Goal: Task Accomplishment & Management: Complete application form

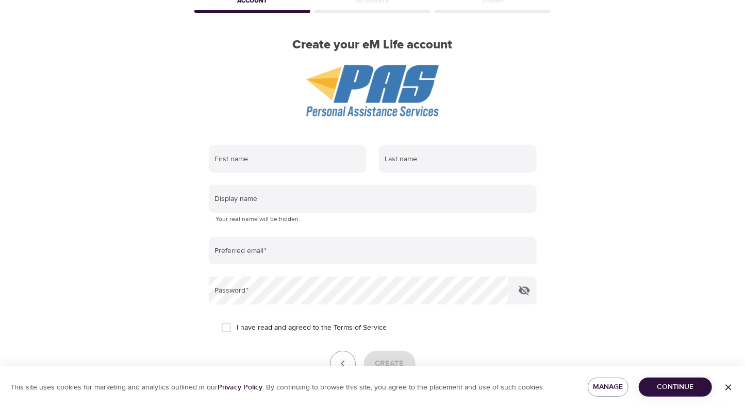
scroll to position [69, 0]
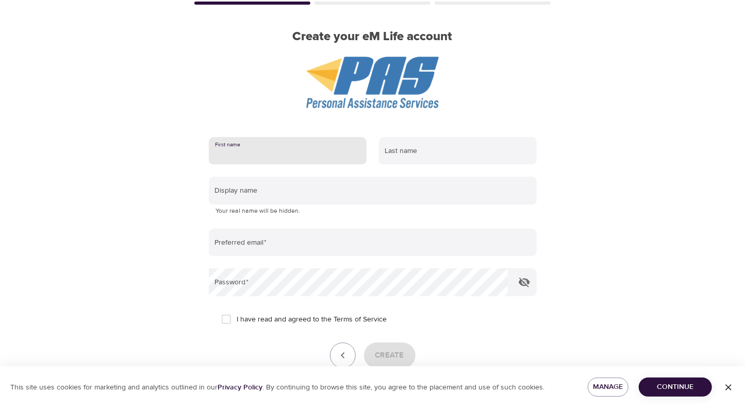
click at [324, 150] on input "text" at bounding box center [288, 151] width 158 height 28
type input "[PERSON_NAME]"
type input "[EMAIL_ADDRESS][PERSON_NAME][DOMAIN_NAME]"
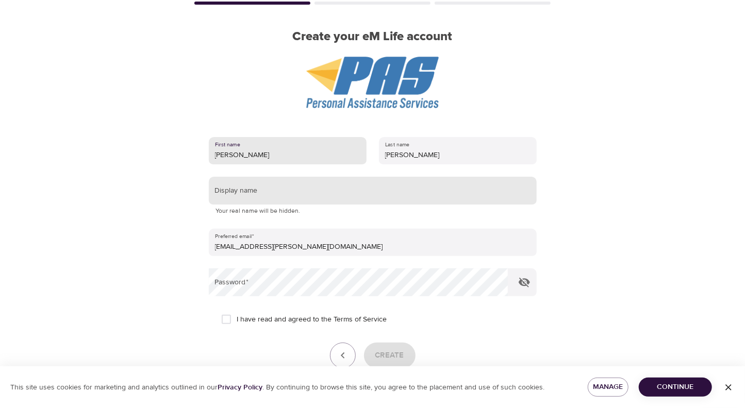
click at [312, 196] on input "text" at bounding box center [373, 191] width 328 height 28
type input "[PERSON_NAME]"
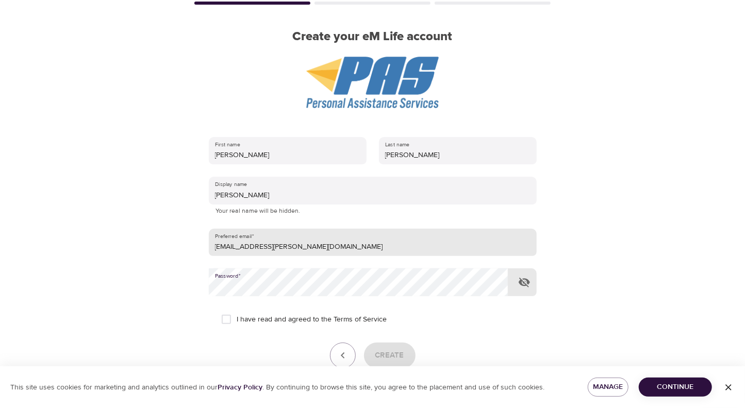
click at [326, 242] on input "[EMAIL_ADDRESS][PERSON_NAME][DOMAIN_NAME]" at bounding box center [373, 243] width 328 height 28
type input "s"
click at [499, 318] on div "I have read and agreed to the Terms of Service" at bounding box center [372, 320] width 303 height 22
click at [296, 245] on input "soozi" at bounding box center [373, 243] width 328 height 28
type input "[EMAIL_ADDRESS][DOMAIN_NAME]"
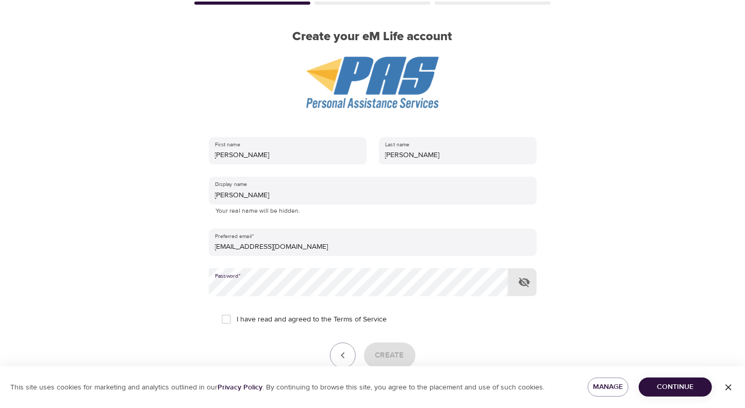
click at [522, 282] on icon "button" at bounding box center [524, 282] width 12 height 12
click at [226, 317] on input "I have read and agreed to the Terms of Service" at bounding box center [227, 320] width 22 height 22
checkbox input "true"
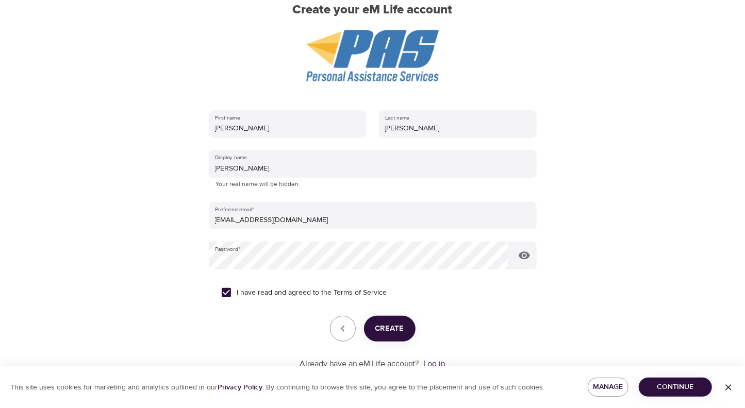
scroll to position [96, 0]
click at [390, 330] on span "Create" at bounding box center [389, 328] width 29 height 13
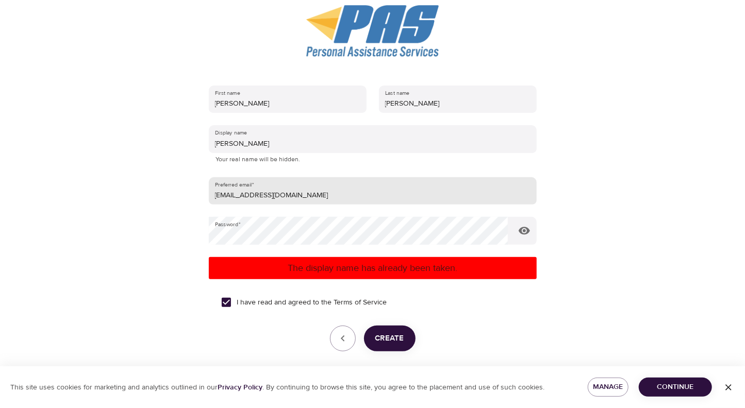
scroll to position [124, 0]
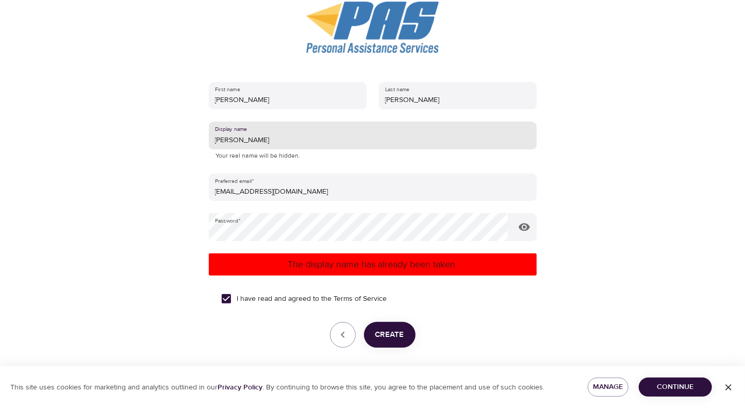
drag, startPoint x: 242, startPoint y: 138, endPoint x: 204, endPoint y: 141, distance: 38.2
click at [204, 141] on div "First name [PERSON_NAME] Last name [PERSON_NAME] Display name [PERSON_NAME] You…" at bounding box center [372, 228] width 361 height 327
click at [392, 334] on span "Create" at bounding box center [389, 334] width 29 height 13
click at [254, 137] on input "[PERSON_NAME]" at bounding box center [373, 136] width 328 height 28
type input "Soozie0607"
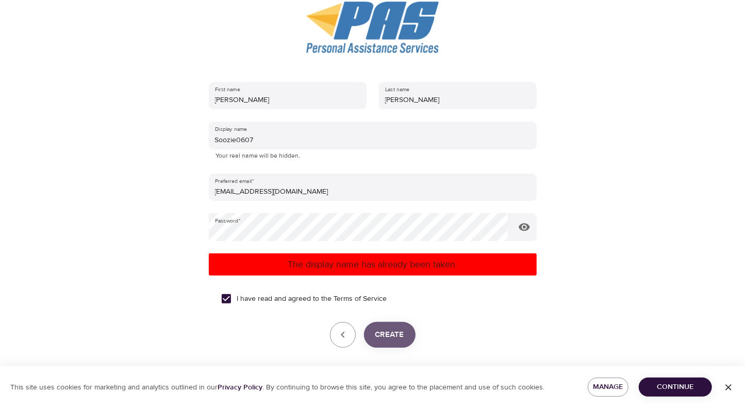
click at [384, 336] on span "Create" at bounding box center [389, 334] width 29 height 13
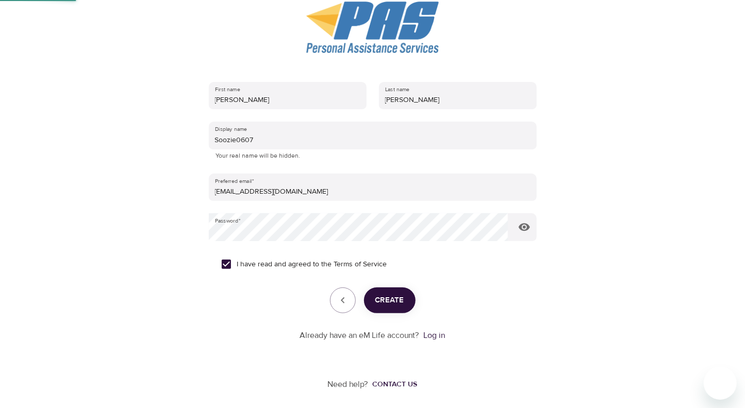
scroll to position [29, 0]
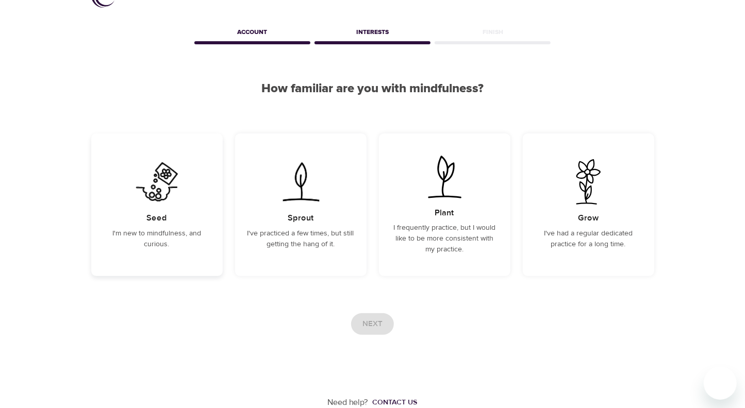
click at [146, 202] on img at bounding box center [157, 181] width 52 height 45
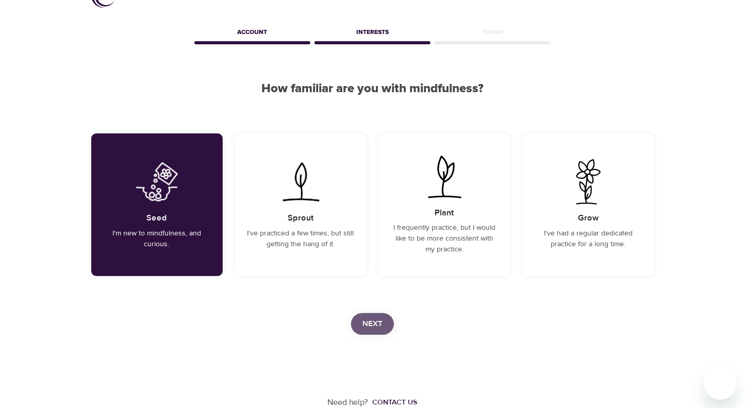
click at [372, 325] on span "Next" at bounding box center [372, 324] width 20 height 13
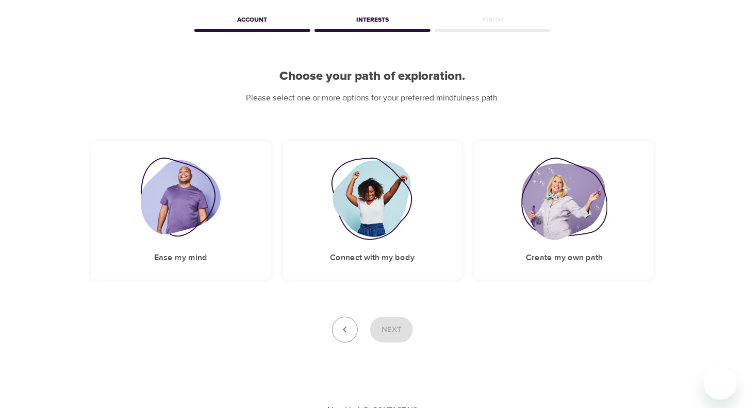
scroll to position [48, 0]
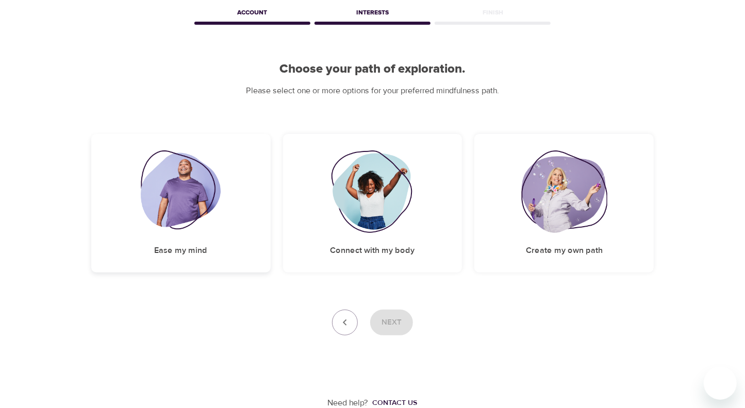
click at [164, 190] on img at bounding box center [181, 192] width 80 height 82
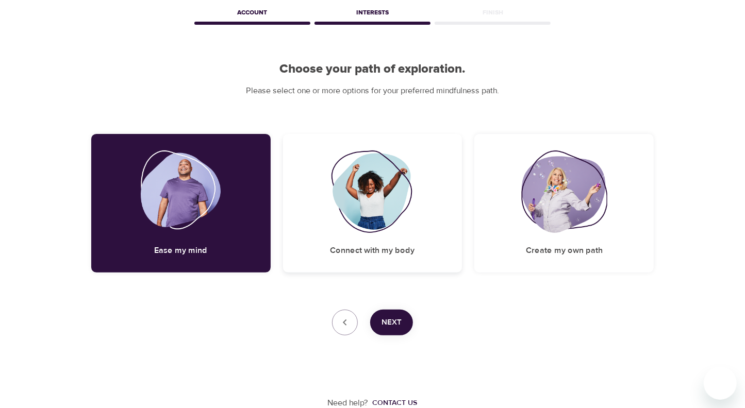
click at [381, 200] on img at bounding box center [373, 192] width 84 height 82
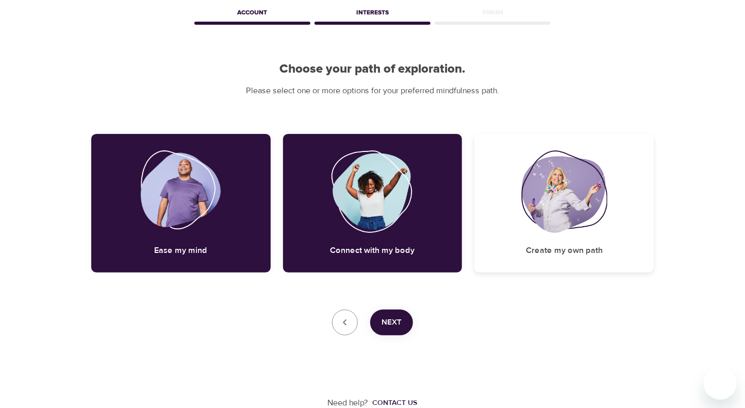
click at [567, 205] on img at bounding box center [564, 192] width 86 height 82
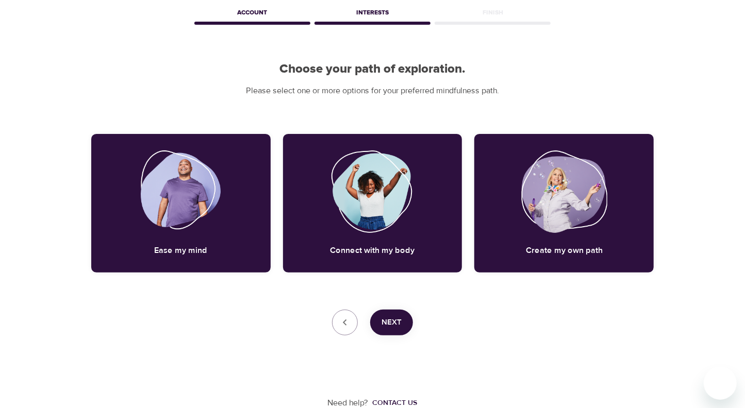
click at [393, 326] on span "Next" at bounding box center [392, 322] width 20 height 13
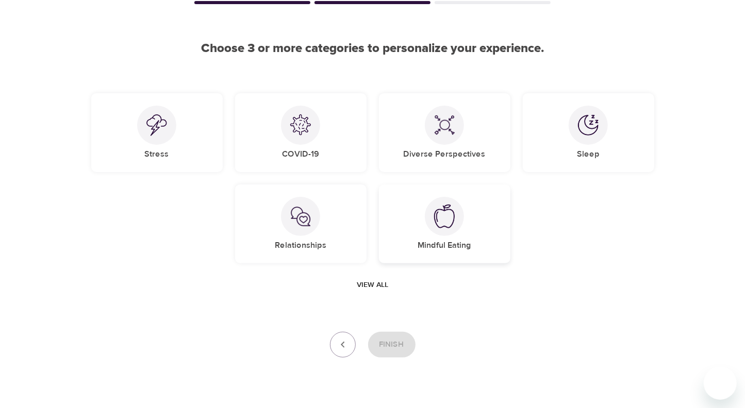
scroll to position [76, 0]
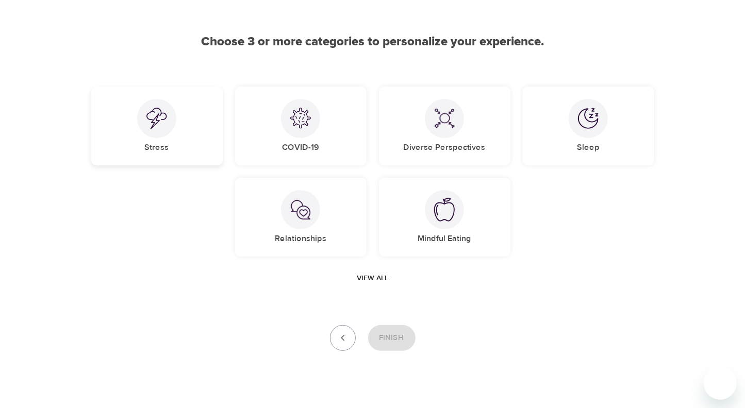
click at [168, 117] on div at bounding box center [156, 118] width 39 height 39
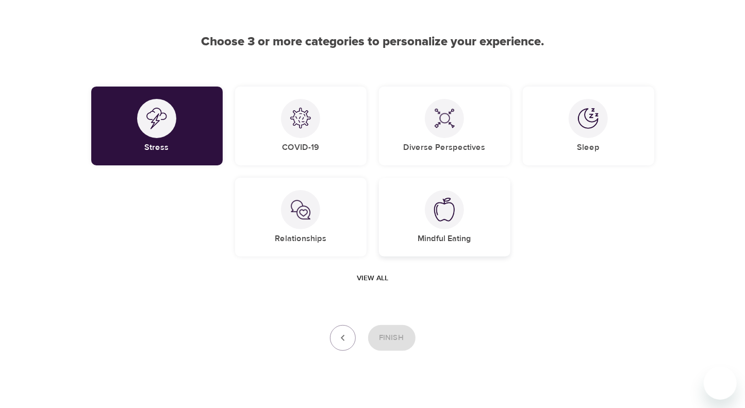
click at [449, 212] on img at bounding box center [444, 210] width 21 height 24
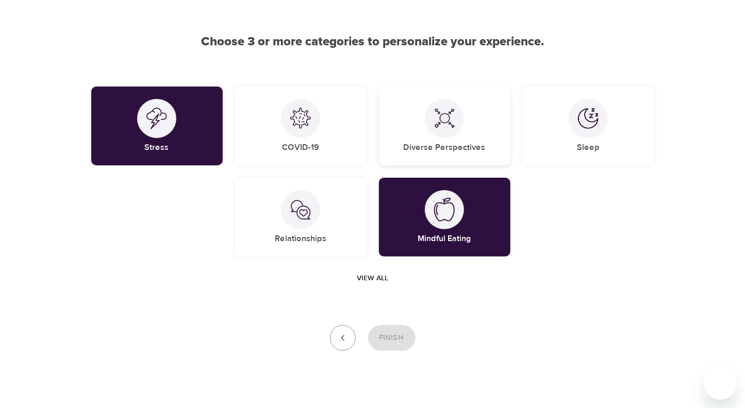
click at [458, 117] on div at bounding box center [444, 118] width 39 height 39
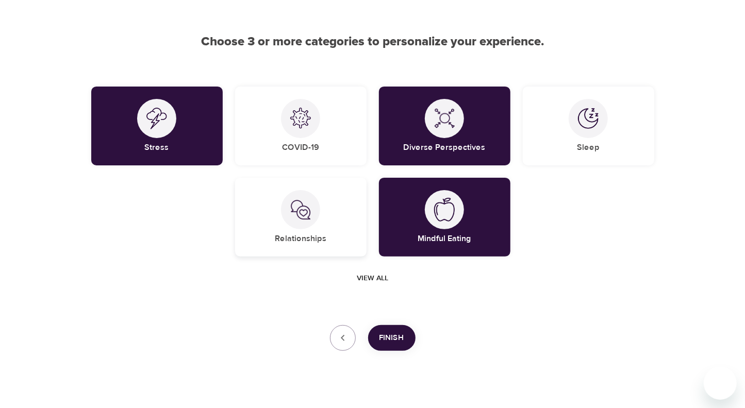
click at [301, 225] on div at bounding box center [300, 209] width 39 height 39
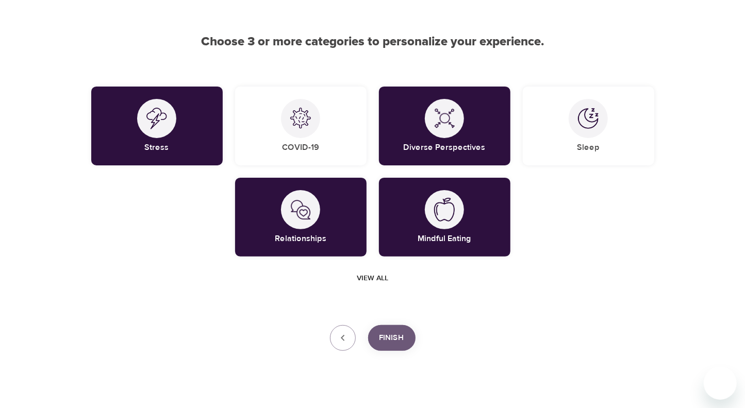
click at [395, 334] on span "Finish" at bounding box center [391, 338] width 25 height 13
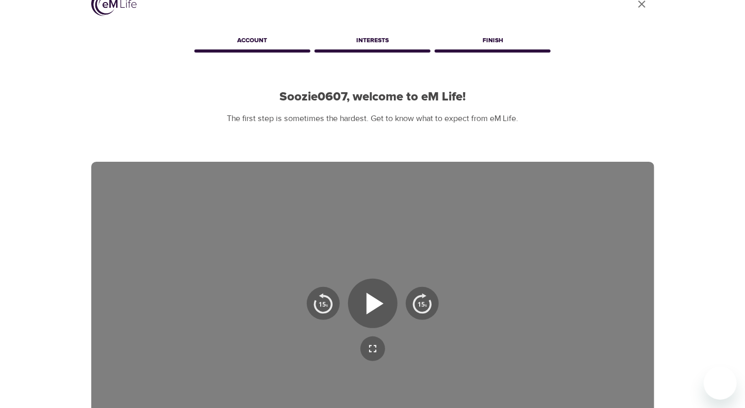
scroll to position [19, 0]
